Goal: Information Seeking & Learning: Learn about a topic

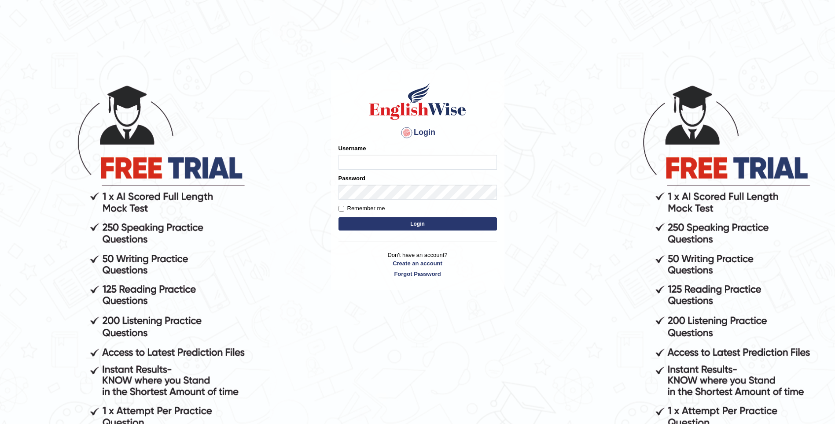
type input "mulwandamercy"
click at [342, 205] on label "Remember me" at bounding box center [362, 208] width 47 height 9
click at [342, 206] on input "Remember me" at bounding box center [342, 209] width 6 height 6
checkbox input "true"
click at [354, 222] on button "Login" at bounding box center [418, 223] width 159 height 13
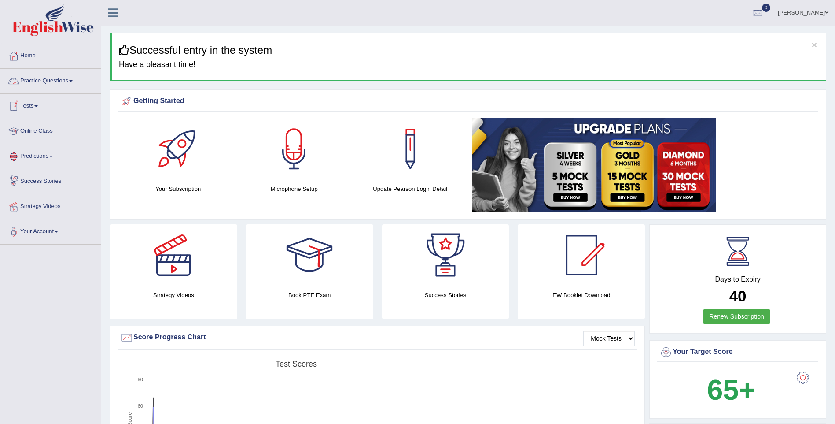
click at [30, 129] on link "Online Class" at bounding box center [50, 130] width 100 height 22
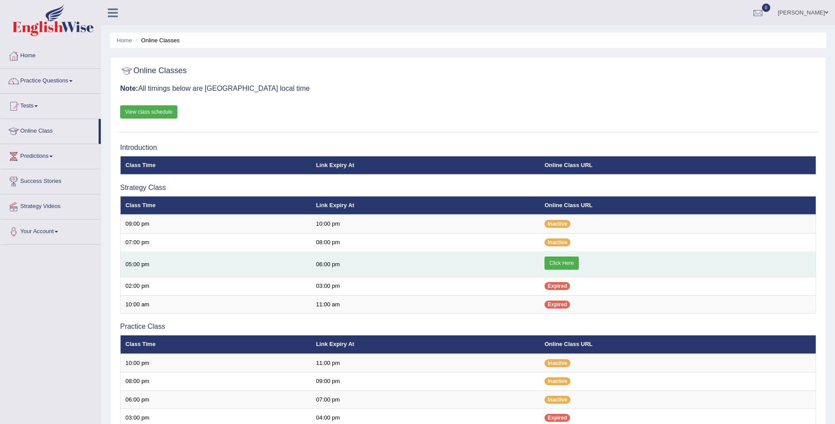
click at [558, 263] on link "Click Here" at bounding box center [562, 262] width 34 height 13
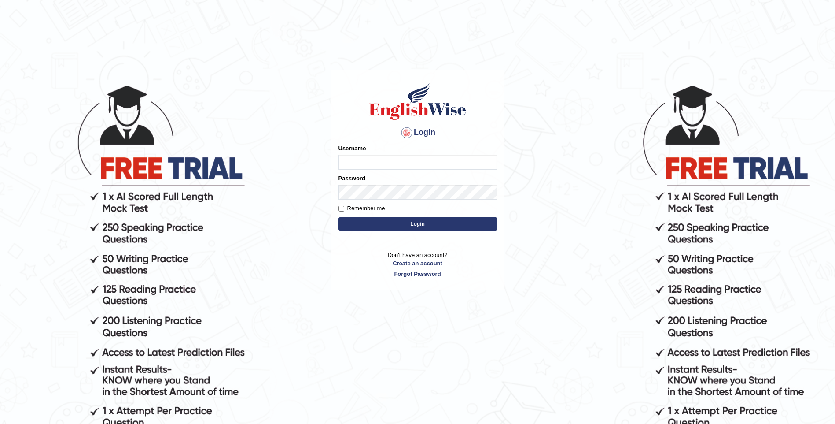
type input "mulwandamercy"
click at [401, 223] on button "Login" at bounding box center [418, 223] width 159 height 13
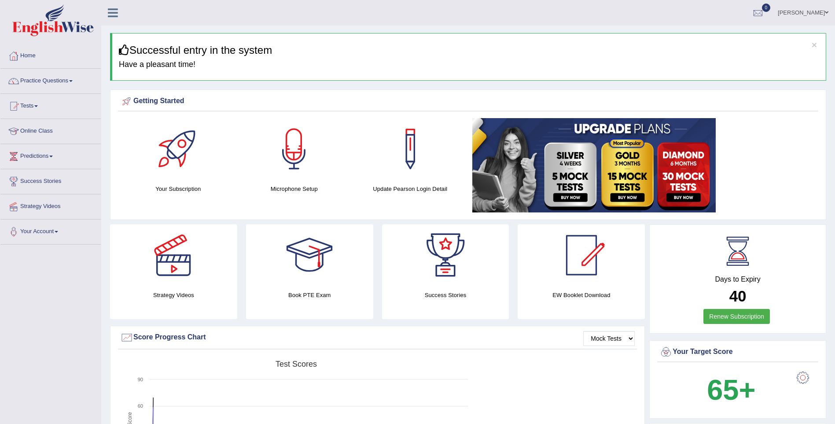
click at [64, 79] on link "Practice Questions" at bounding box center [50, 80] width 100 height 22
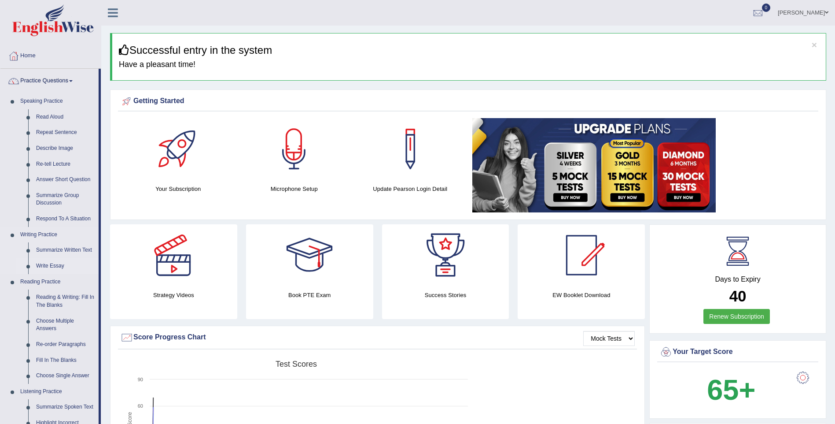
click at [59, 267] on link "Write Essay" at bounding box center [65, 266] width 66 height 16
